Goal: Task Accomplishment & Management: Use online tool/utility

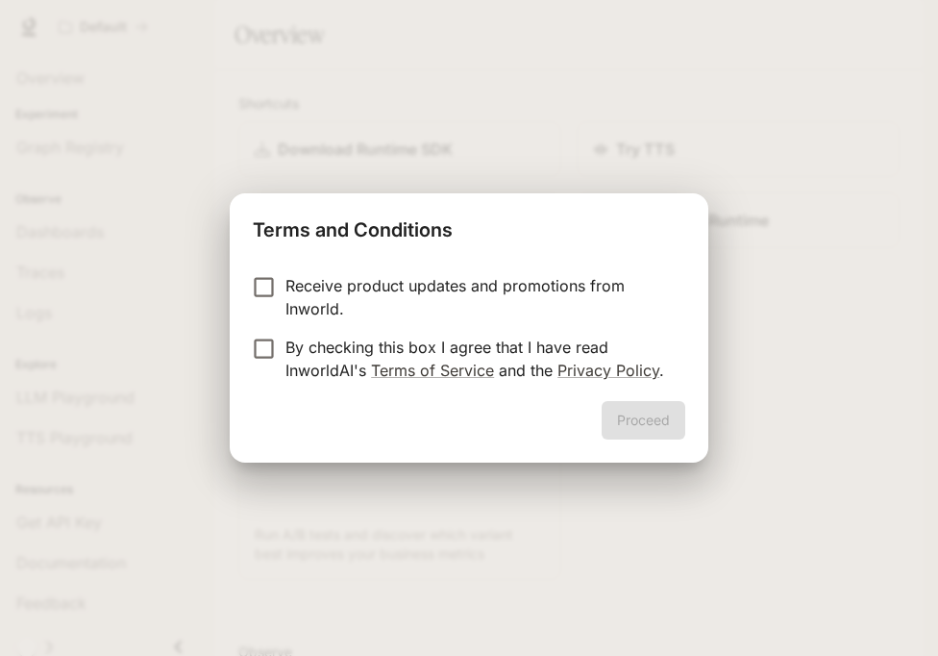
click at [507, 358] on p "By checking this box I agree that I have read InworldAI's Terms of Service and …" at bounding box center [478, 359] width 385 height 46
click at [618, 418] on button "Proceed" at bounding box center [644, 420] width 84 height 38
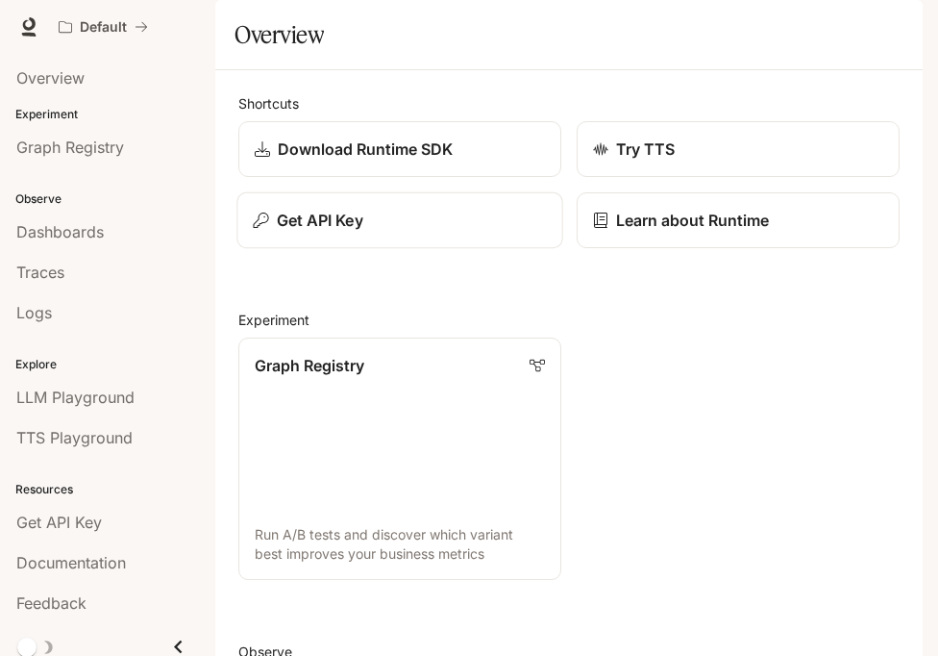
click at [472, 232] on div "Get API Key" at bounding box center [399, 220] width 293 height 23
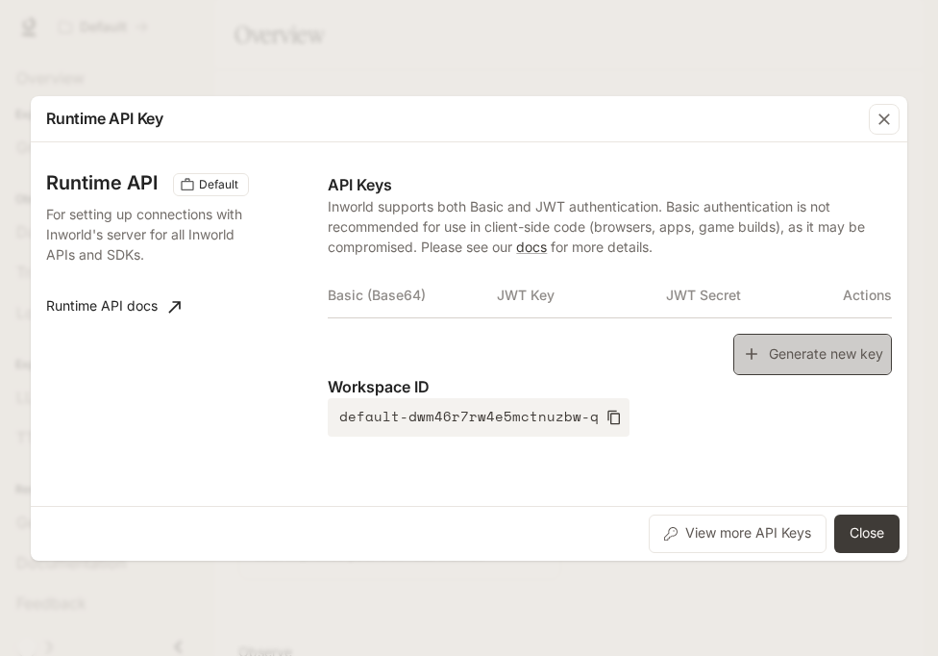
click at [786, 364] on button "Generate new key" at bounding box center [813, 354] width 159 height 41
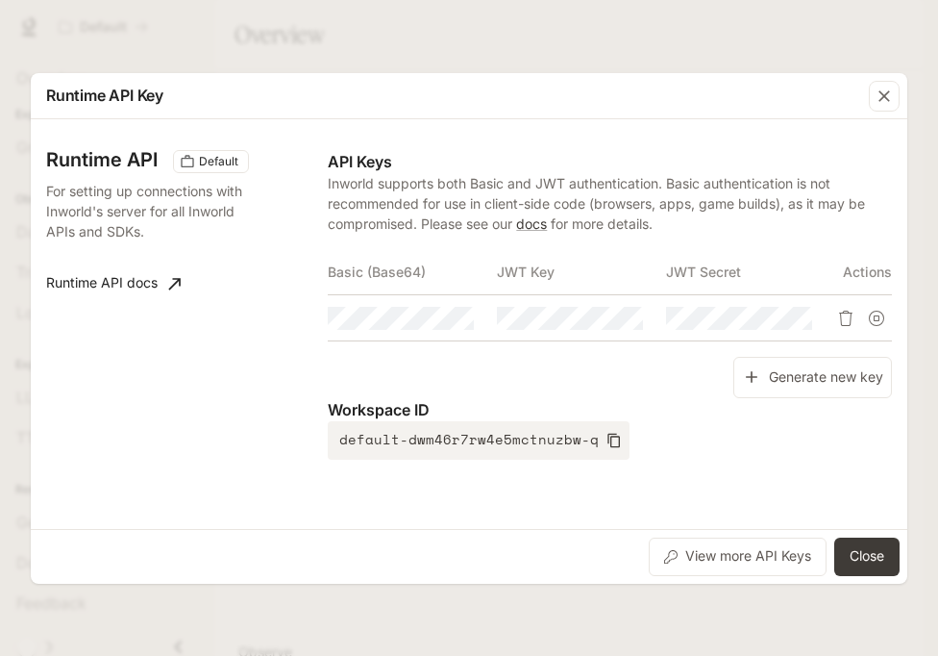
click at [476, 316] on td at bounding box center [412, 318] width 169 height 46
click at [462, 316] on icon "Copy Basic (Base64)" at bounding box center [457, 318] width 15 height 15
click at [862, 542] on button "Close" at bounding box center [867, 556] width 65 height 38
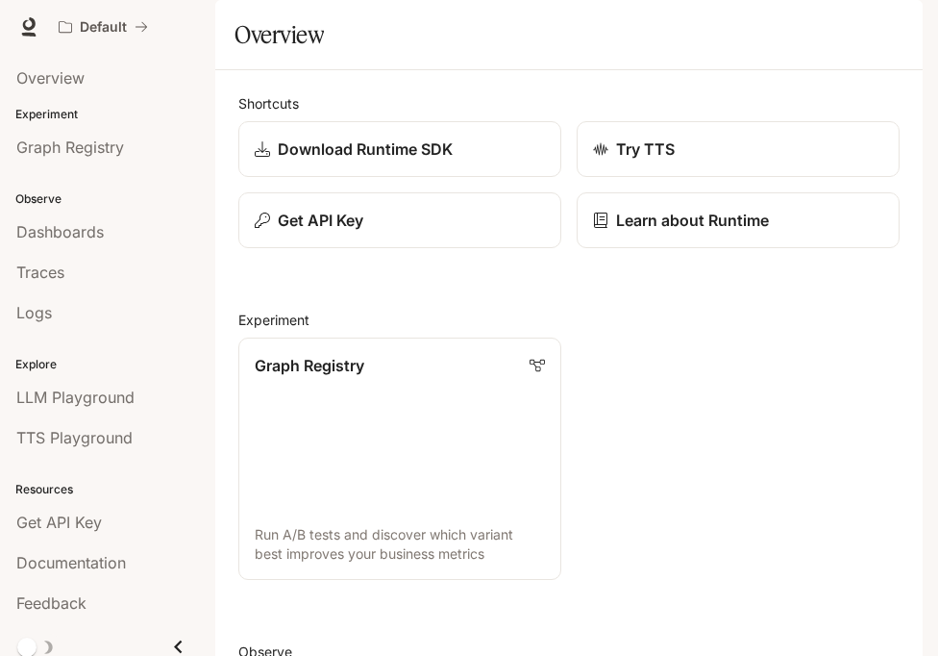
click at [888, 26] on icon "button" at bounding box center [895, 26] width 15 height 15
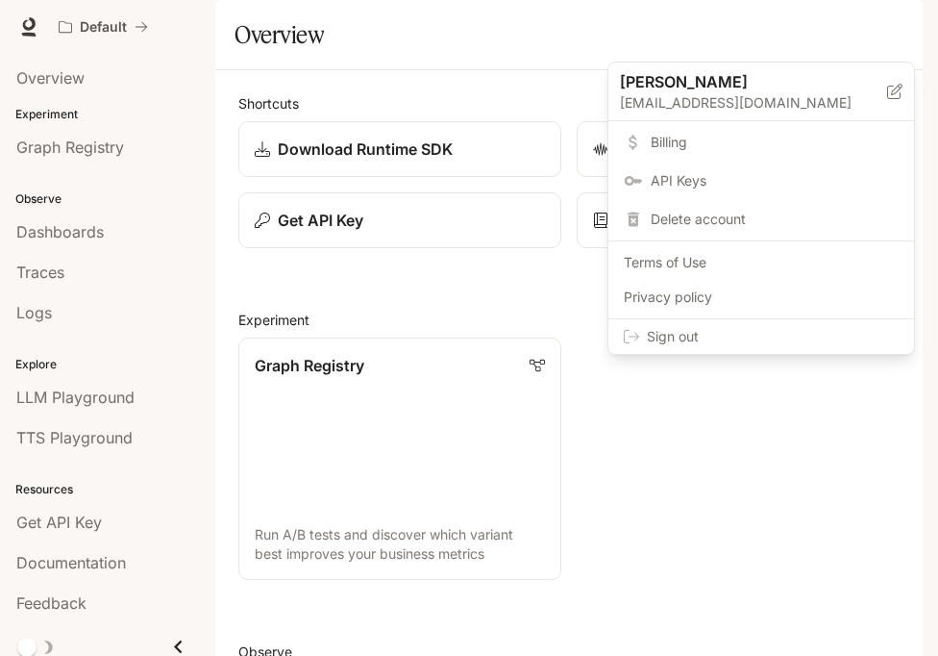
click at [756, 343] on span "Sign out" at bounding box center [773, 336] width 252 height 19
